Goal: Information Seeking & Learning: Learn about a topic

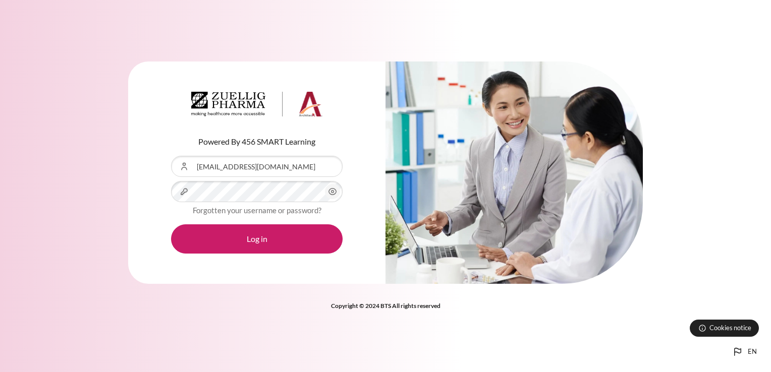
click at [171, 225] on button "Log in" at bounding box center [257, 239] width 172 height 29
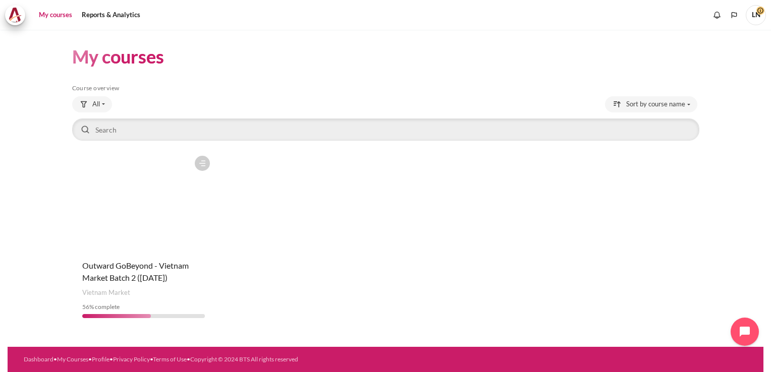
click at [155, 186] on figure "Content" at bounding box center [143, 201] width 143 height 101
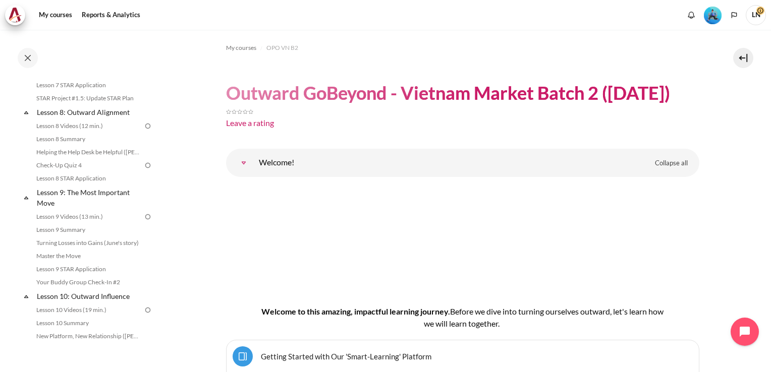
scroll to position [674, 0]
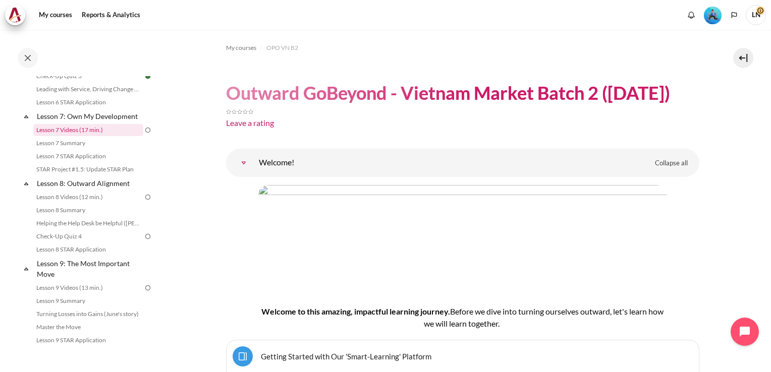
click at [77, 136] on link "Lesson 7 Videos (17 min.)" at bounding box center [88, 130] width 110 height 12
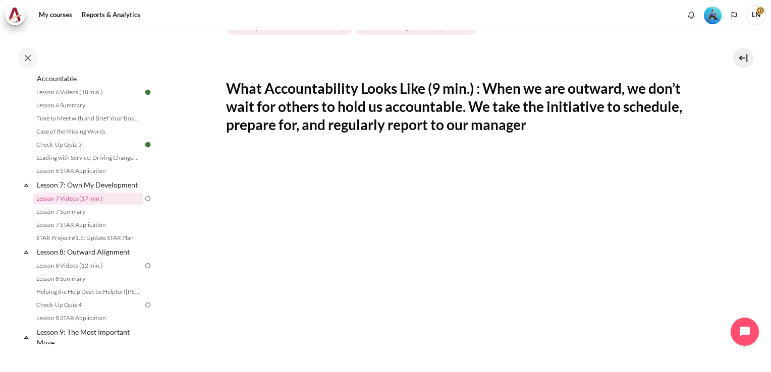
scroll to position [252, 0]
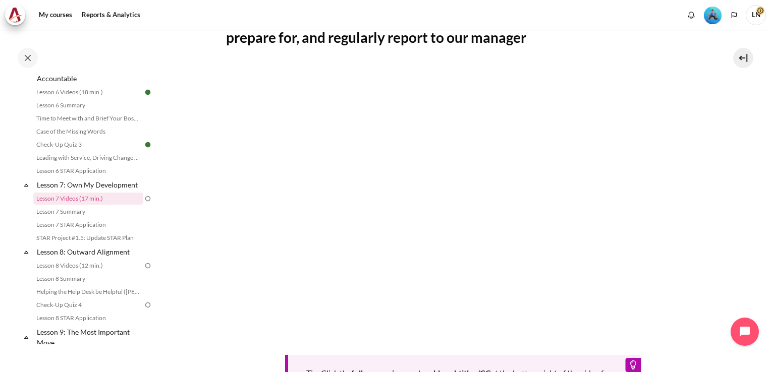
click at [722, 125] on section "My courses OPO VN B2 Lesson 7: Own My Development Lesson 7 Videos (17 min.) Les…" at bounding box center [462, 158] width 602 height 762
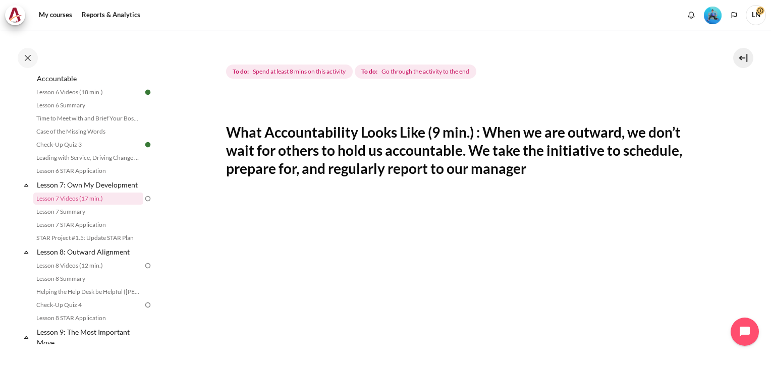
scroll to position [272, 0]
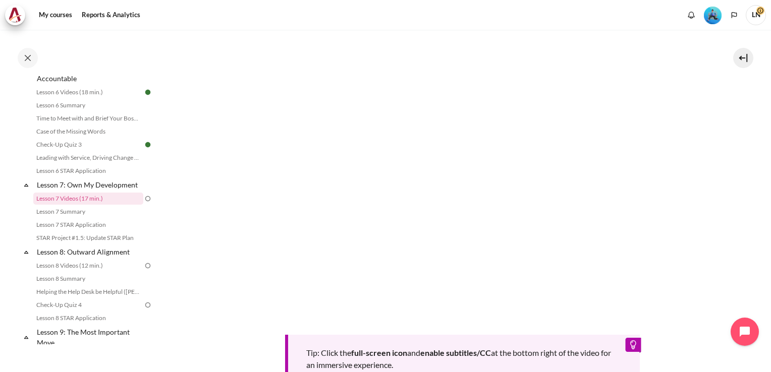
click at [717, 228] on section "My courses OPO VN B2 Lesson 7: Own My Development Lesson 7 Videos (17 min.) Les…" at bounding box center [462, 138] width 602 height 762
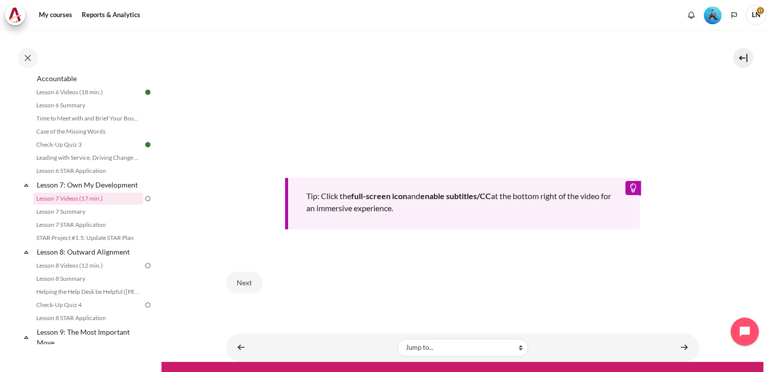
scroll to position [441, 0]
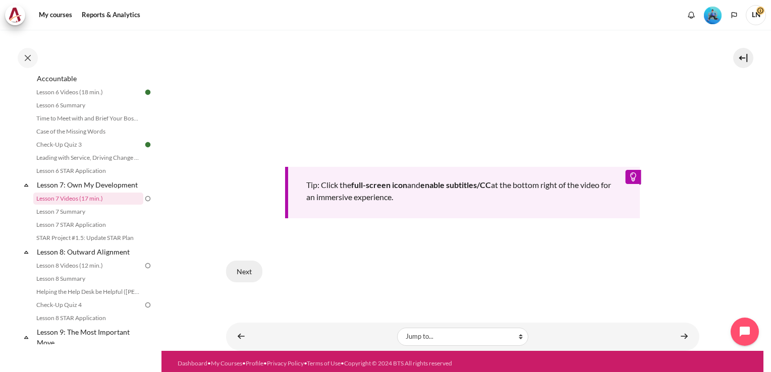
click at [244, 262] on button "Next" at bounding box center [244, 271] width 36 height 21
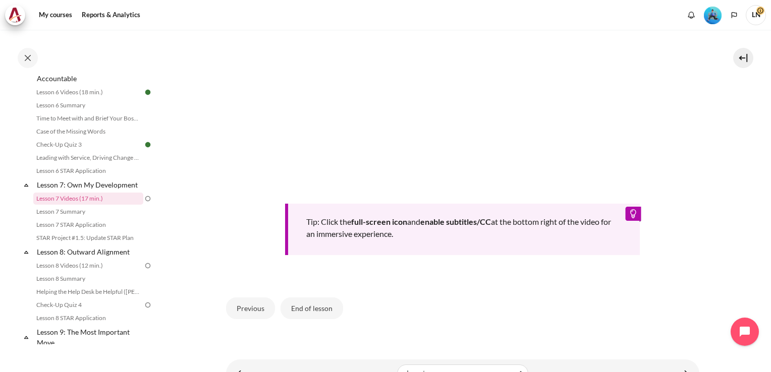
scroll to position [252, 0]
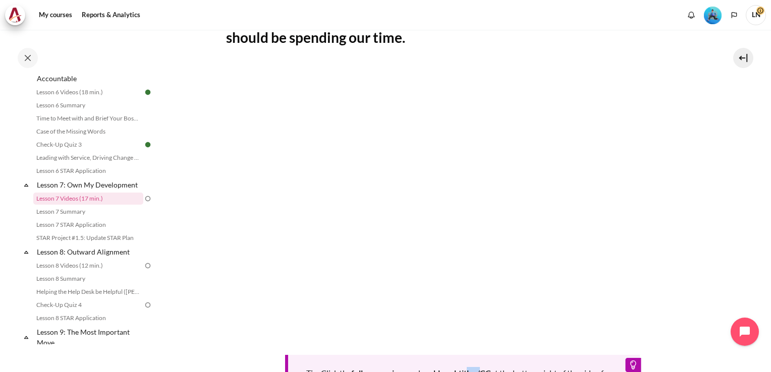
drag, startPoint x: 480, startPoint y: 331, endPoint x: 486, endPoint y: 329, distance: 6.7
click at [486, 329] on div "Tip: Click the full-screen icon and enable subtitles/CC at the bottom right of …" at bounding box center [462, 236] width 473 height 342
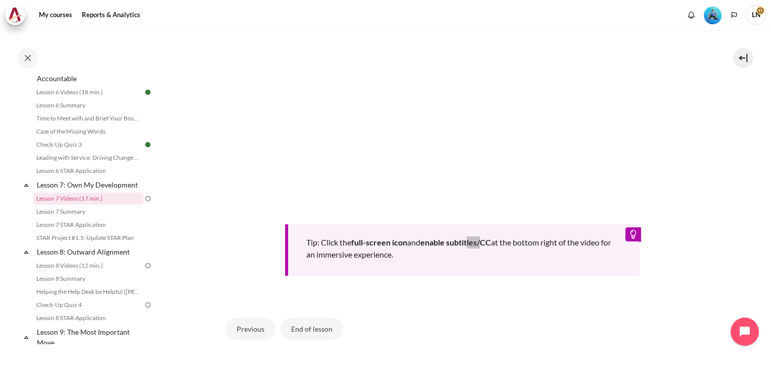
scroll to position [404, 0]
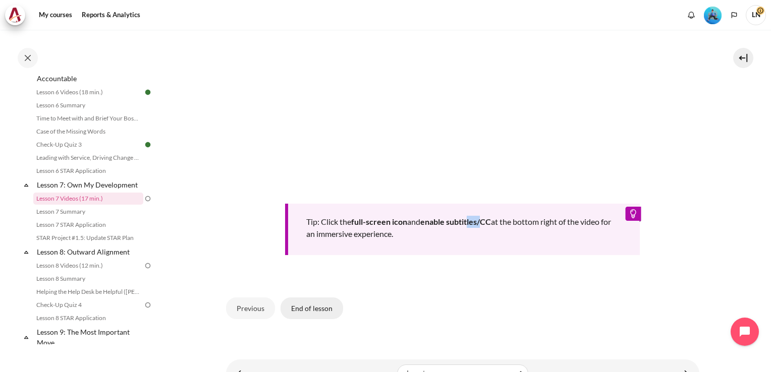
click at [310, 305] on button "End of lesson" at bounding box center [312, 308] width 63 height 21
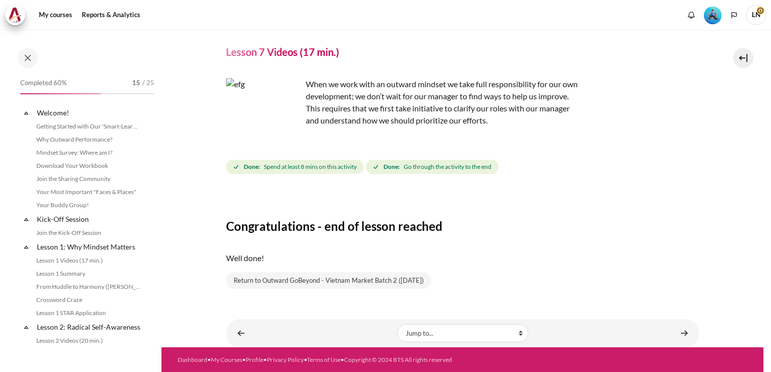
scroll to position [606, 0]
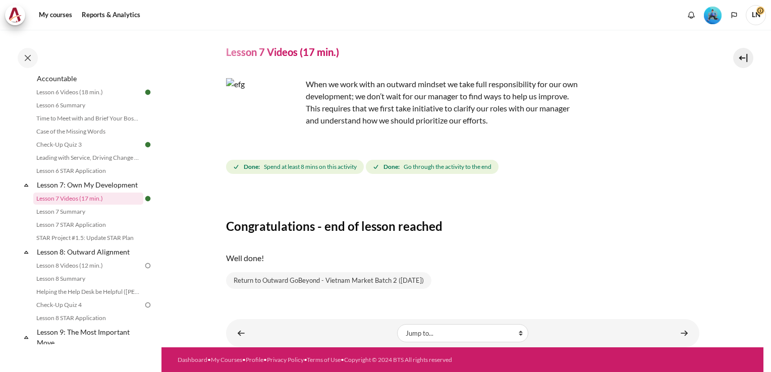
click at [638, 234] on div "Congratulations - end of lesson reached Well done! Return to Outward GoBeyond -…" at bounding box center [462, 240] width 473 height 98
click at [676, 333] on link "Content" at bounding box center [684, 333] width 20 height 20
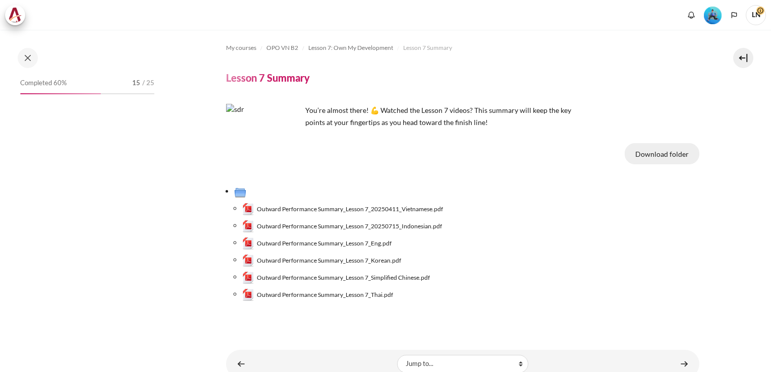
click at [666, 155] on button "Download folder" at bounding box center [662, 153] width 75 height 21
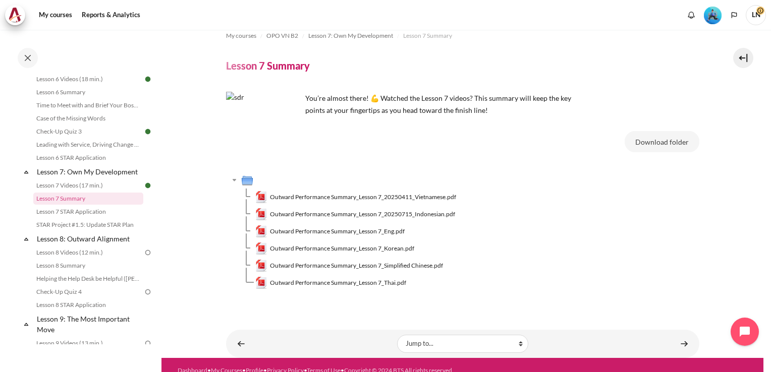
scroll to position [23, 0]
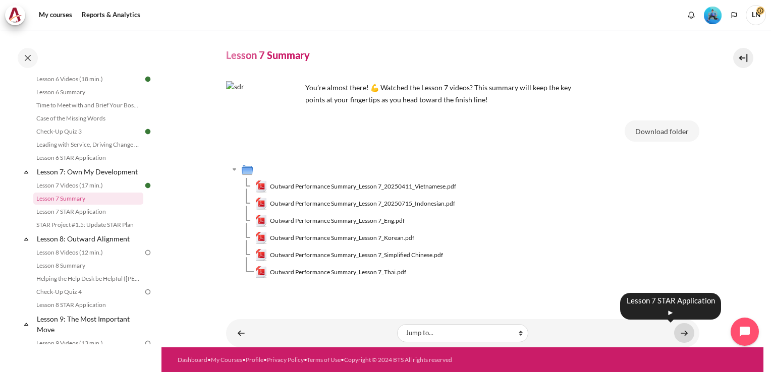
click at [674, 333] on link "Content" at bounding box center [684, 333] width 20 height 20
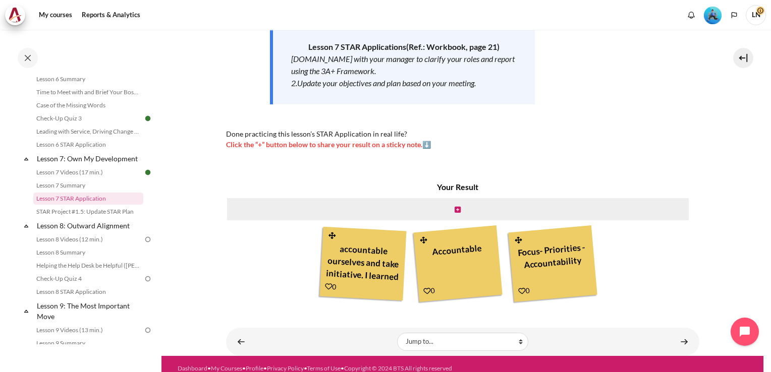
scroll to position [177, 0]
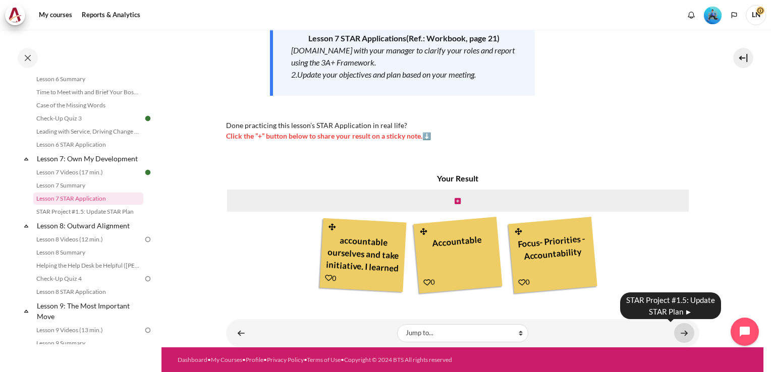
click at [682, 332] on link "Content" at bounding box center [684, 333] width 20 height 20
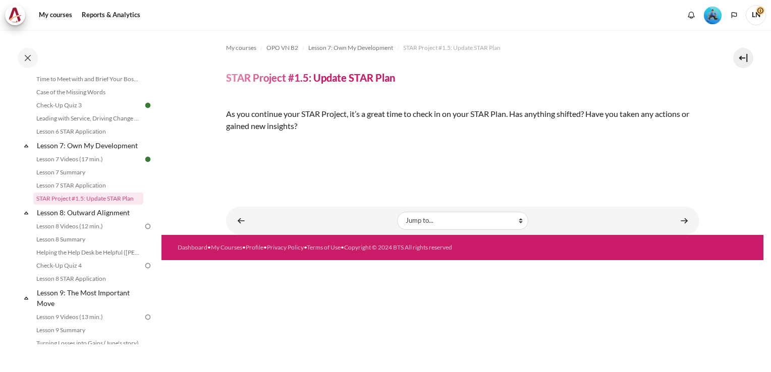
scroll to position [139, 0]
click at [226, 143] on img "Content" at bounding box center [226, 143] width 0 height 0
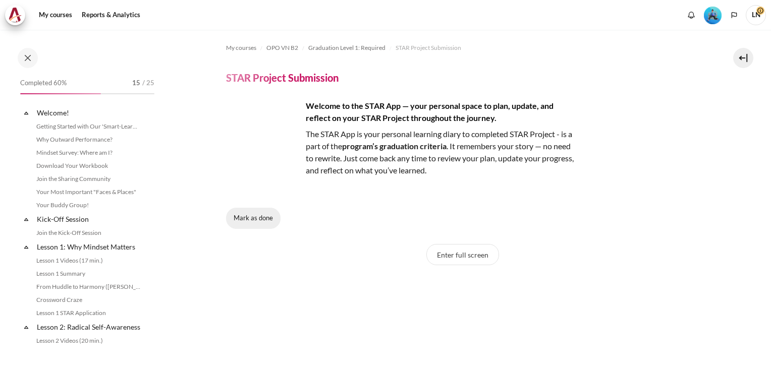
click at [261, 224] on button "Mark as done" at bounding box center [253, 218] width 54 height 21
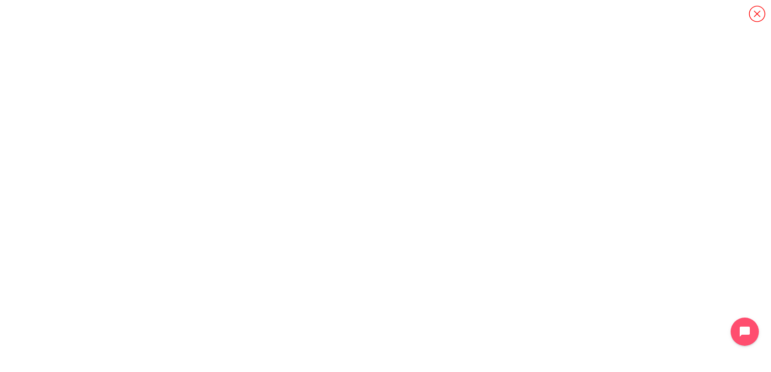
click at [756, 14] on icon "Content" at bounding box center [757, 14] width 18 height 18
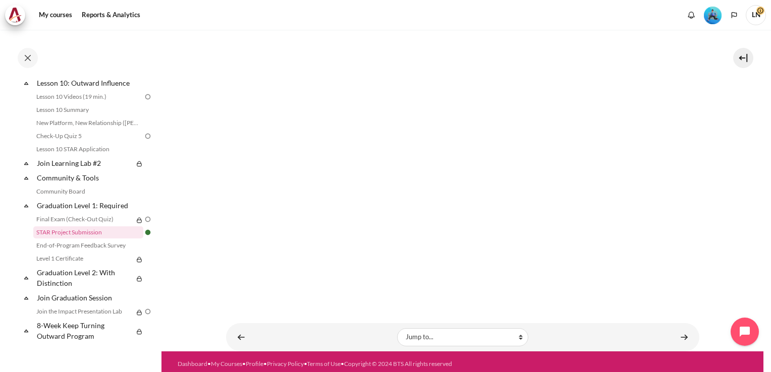
scroll to position [319, 0]
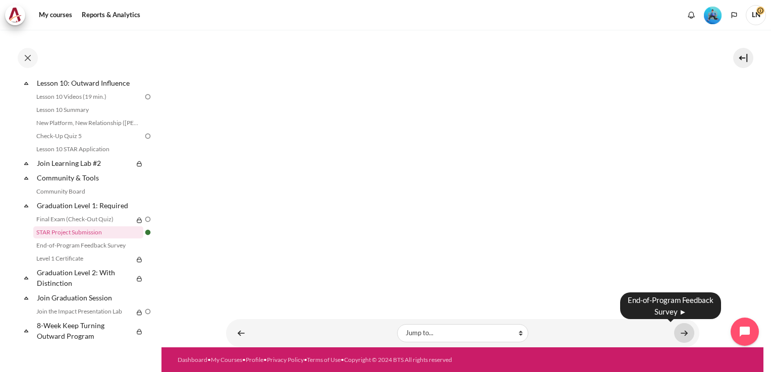
click at [676, 329] on link "Content" at bounding box center [684, 333] width 20 height 20
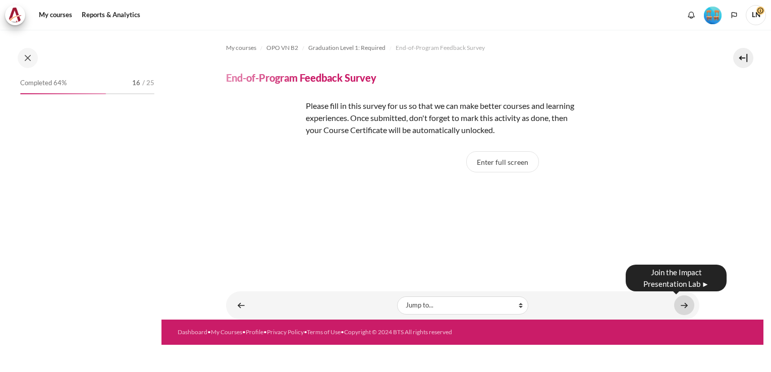
scroll to position [1007, 0]
